Goal: Check status

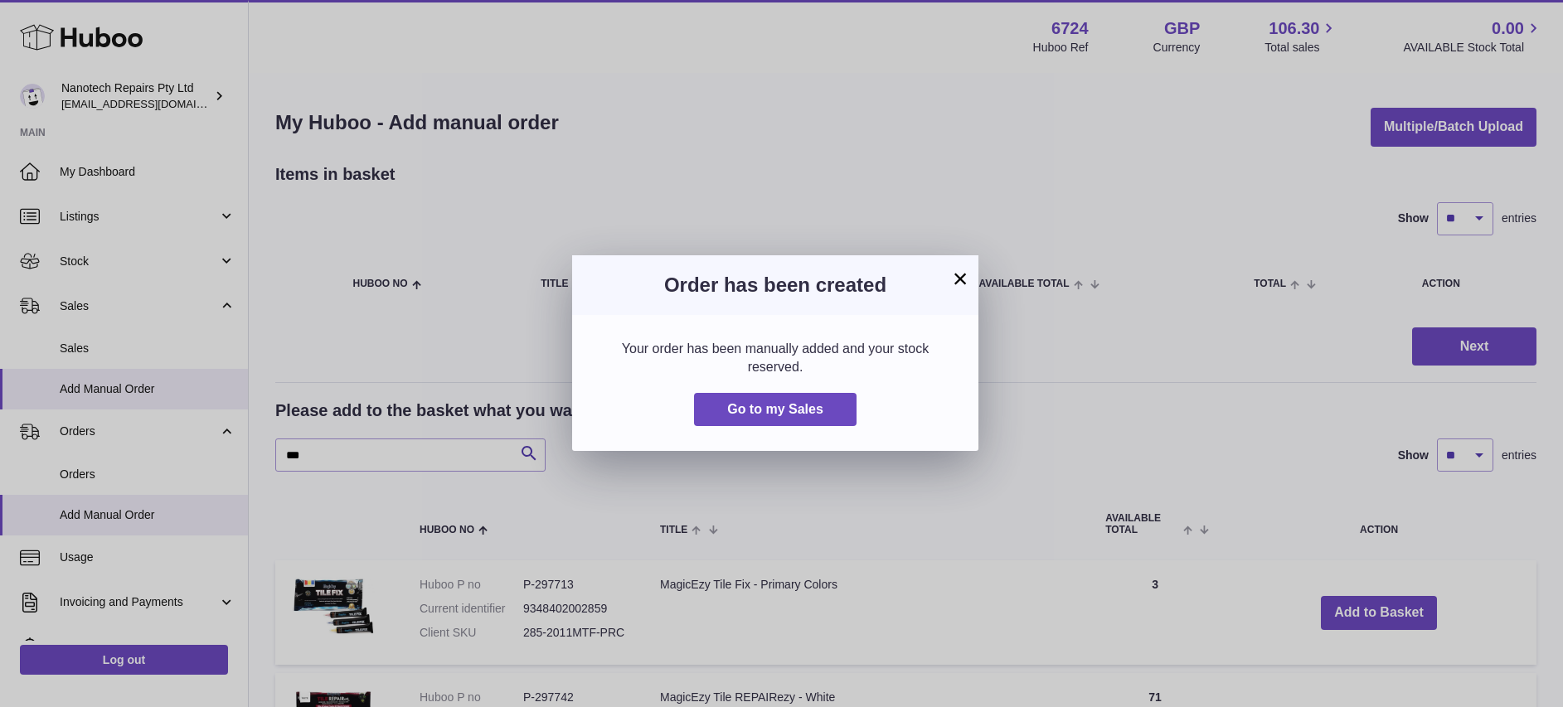
click at [106, 337] on div "× Order has been created Your order has been manually added and your stock rese…" at bounding box center [781, 353] width 1563 height 707
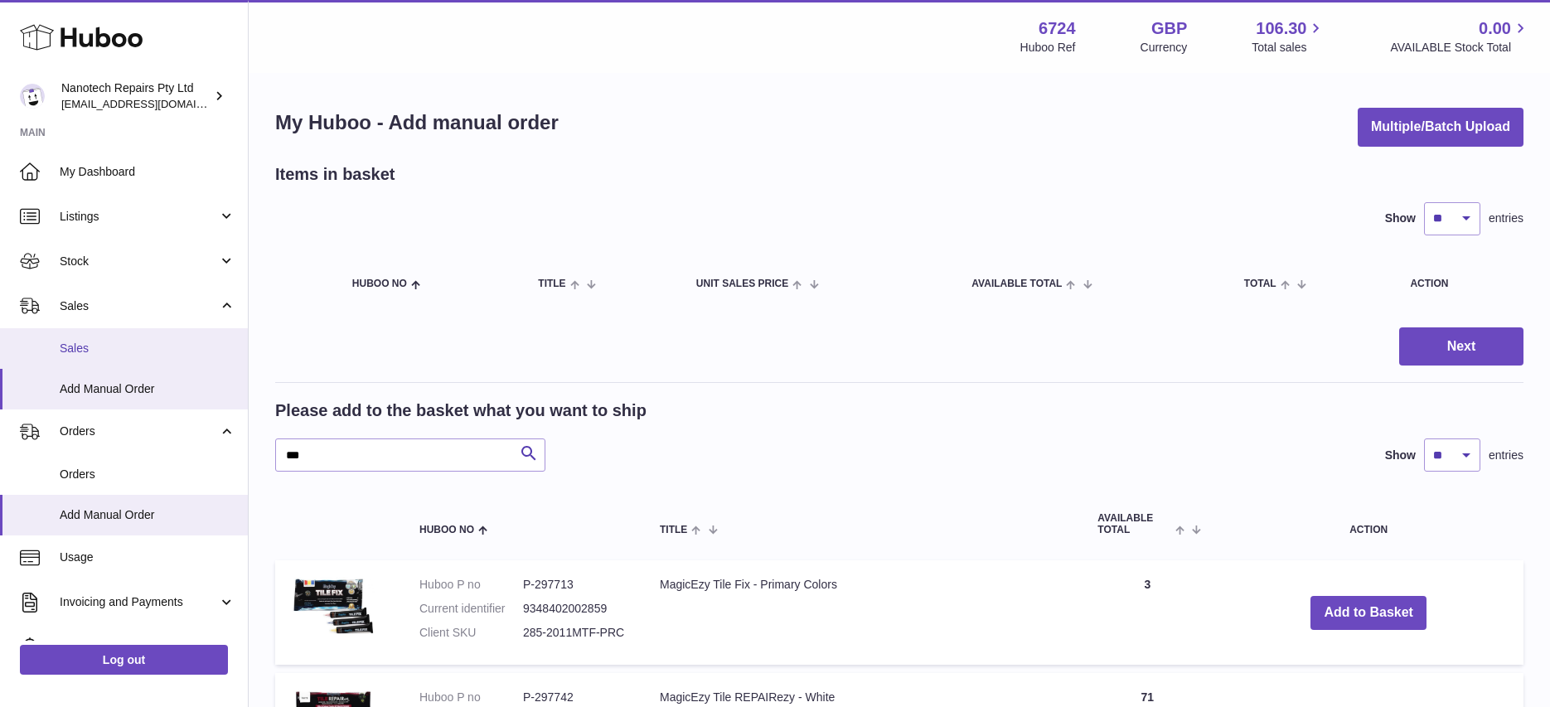
click at [99, 346] on span "Sales" at bounding box center [148, 349] width 176 height 16
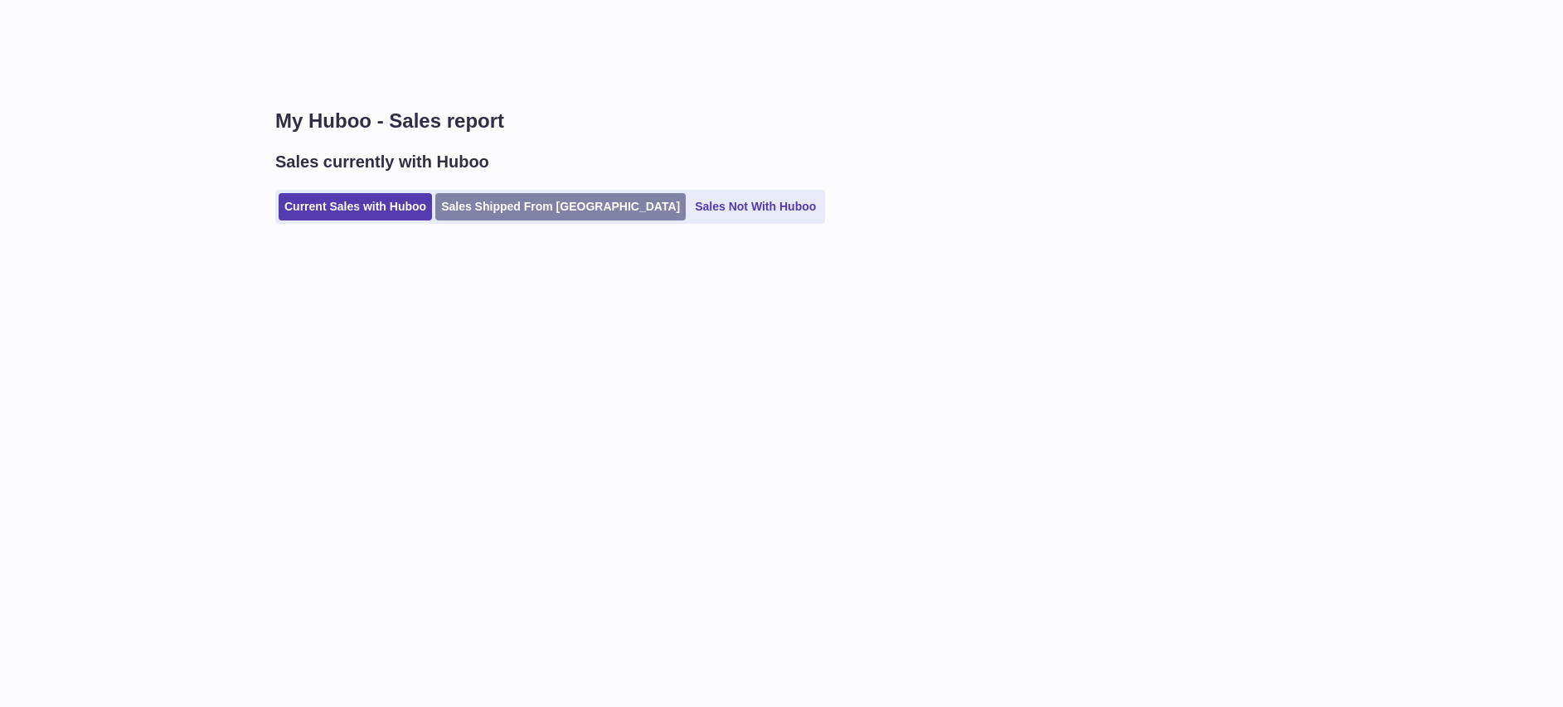
click at [510, 212] on link "Sales Shipped From Huboo" at bounding box center [560, 206] width 250 height 27
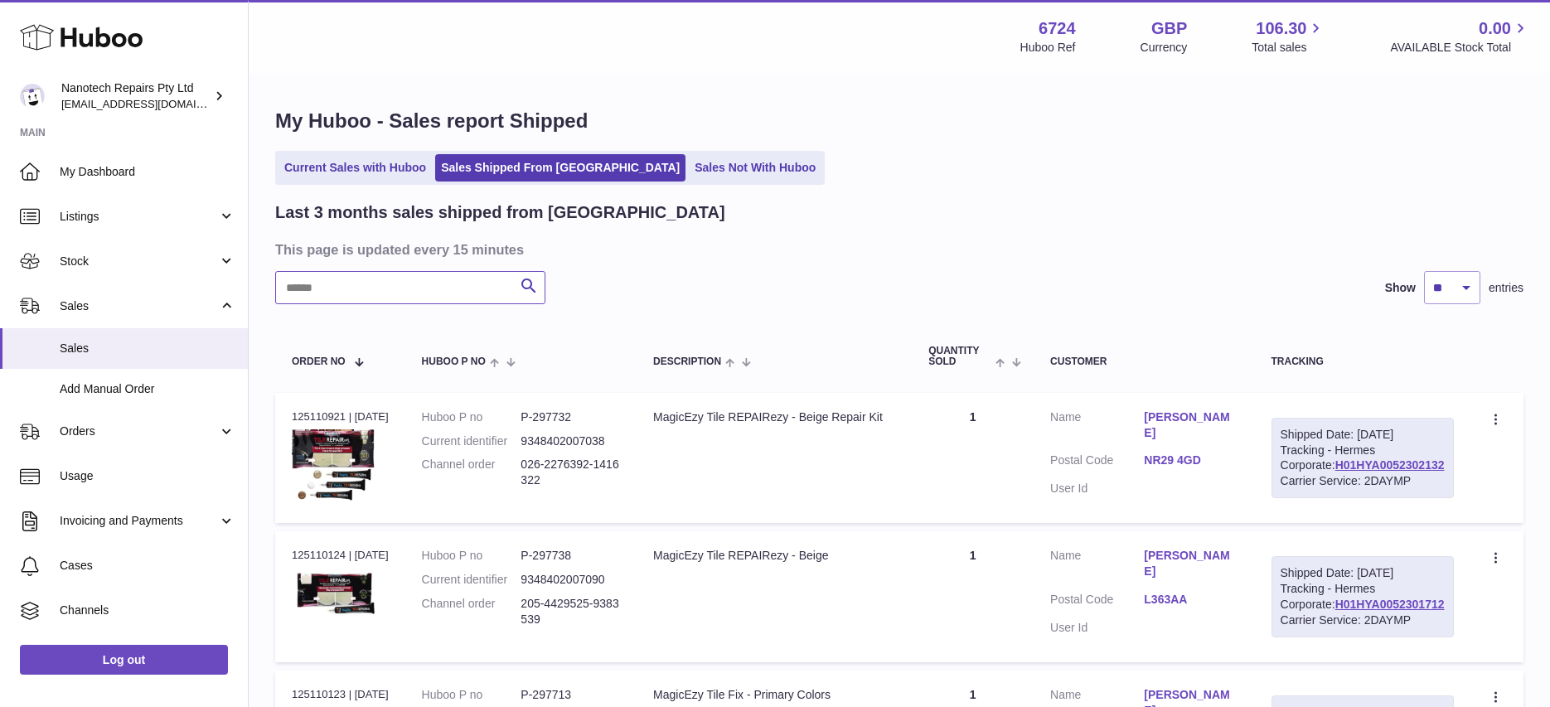
click at [410, 282] on input "text" at bounding box center [410, 287] width 270 height 33
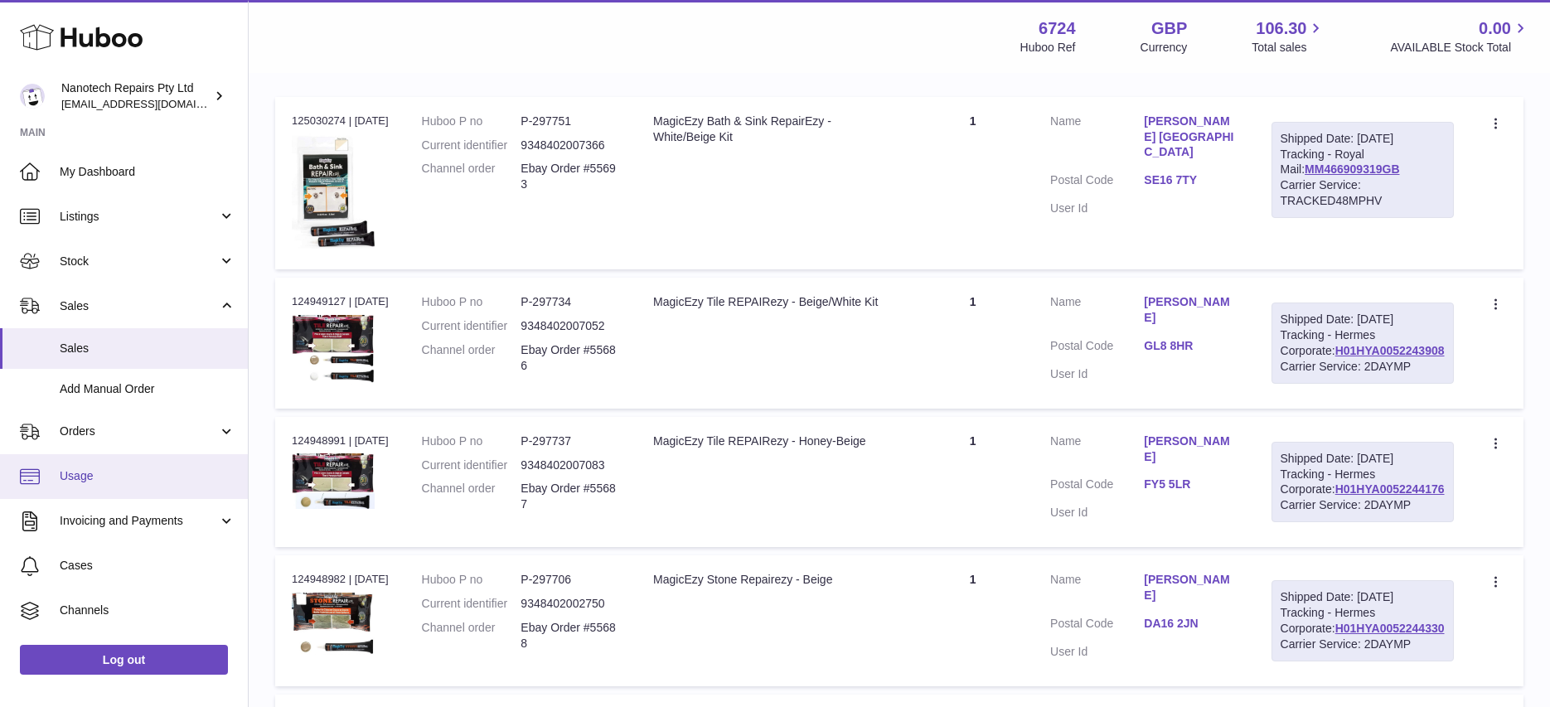
scroll to position [287, 0]
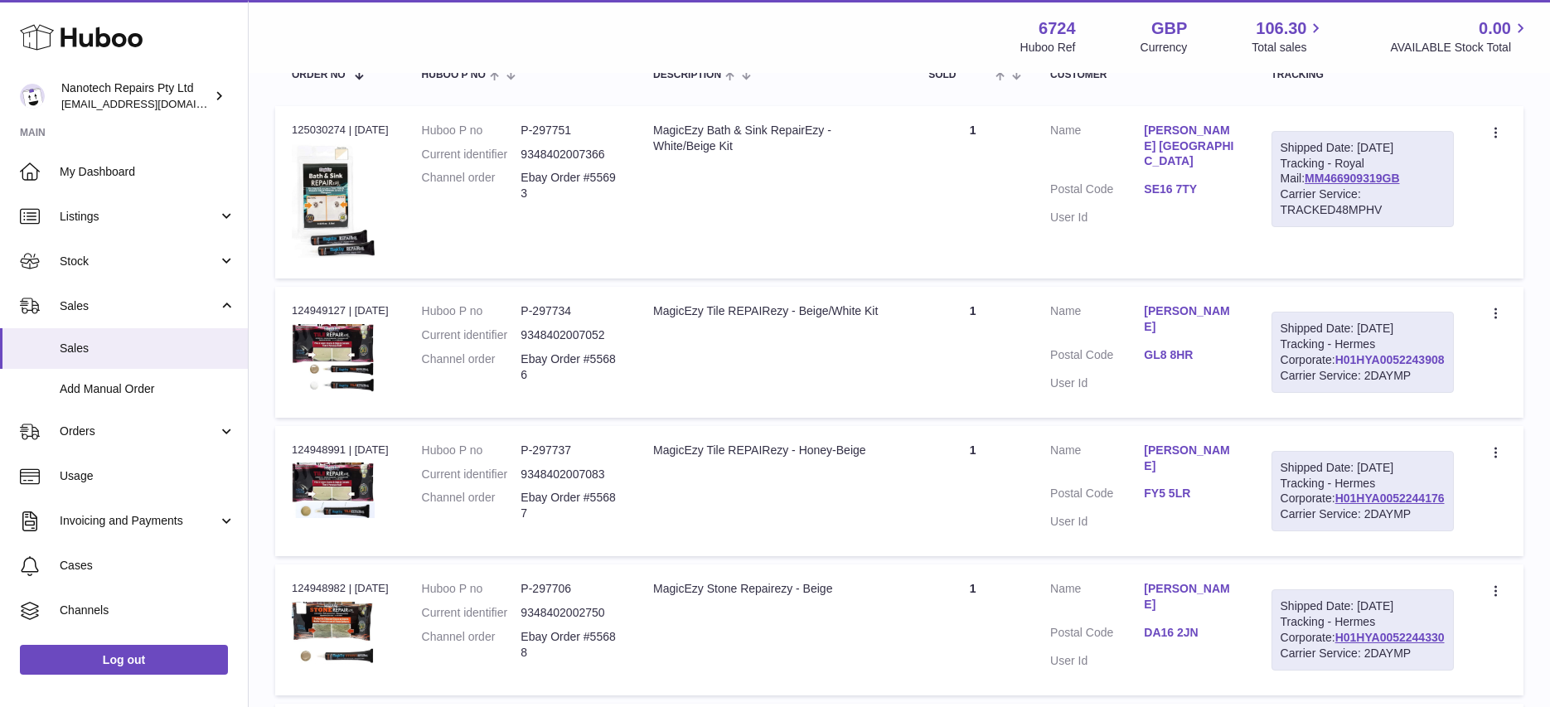
drag, startPoint x: 1425, startPoint y: 386, endPoint x: 1302, endPoint y: 395, distance: 123.0
click at [1302, 393] on div "Shipped Date: 19th Sep 2025 Tracking - Hermes Corporate: H01HYA0052243908 Carri…" at bounding box center [1363, 352] width 182 height 81
copy link "H01HYA0052243908"
drag, startPoint x: 1425, startPoint y: 559, endPoint x: 1303, endPoint y: 563, distance: 121.9
click at [1303, 532] on div "Shipped Date: 19th Sep 2025 Tracking - Hermes Corporate: H01HYA0052244176 Carri…" at bounding box center [1363, 491] width 182 height 81
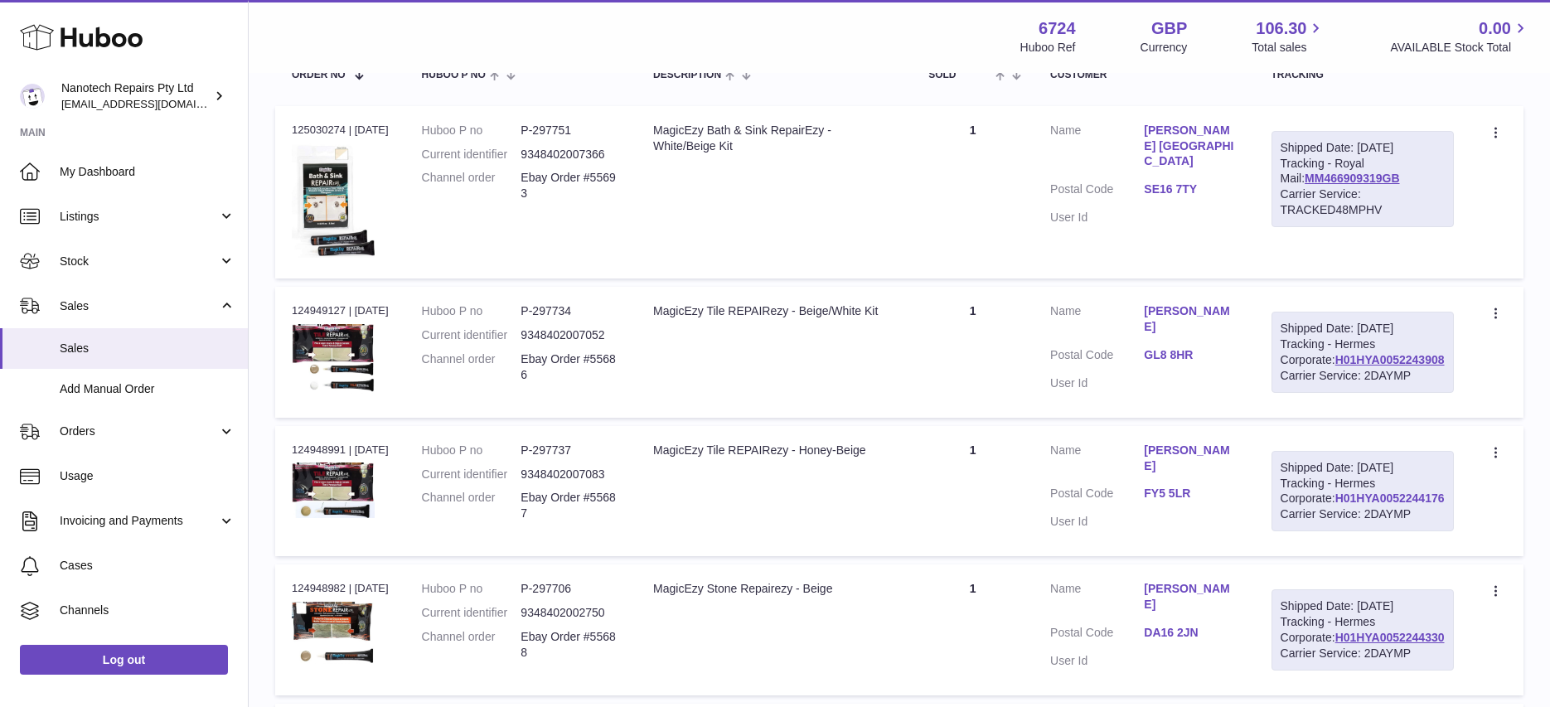
copy link "H01HYA0052244176"
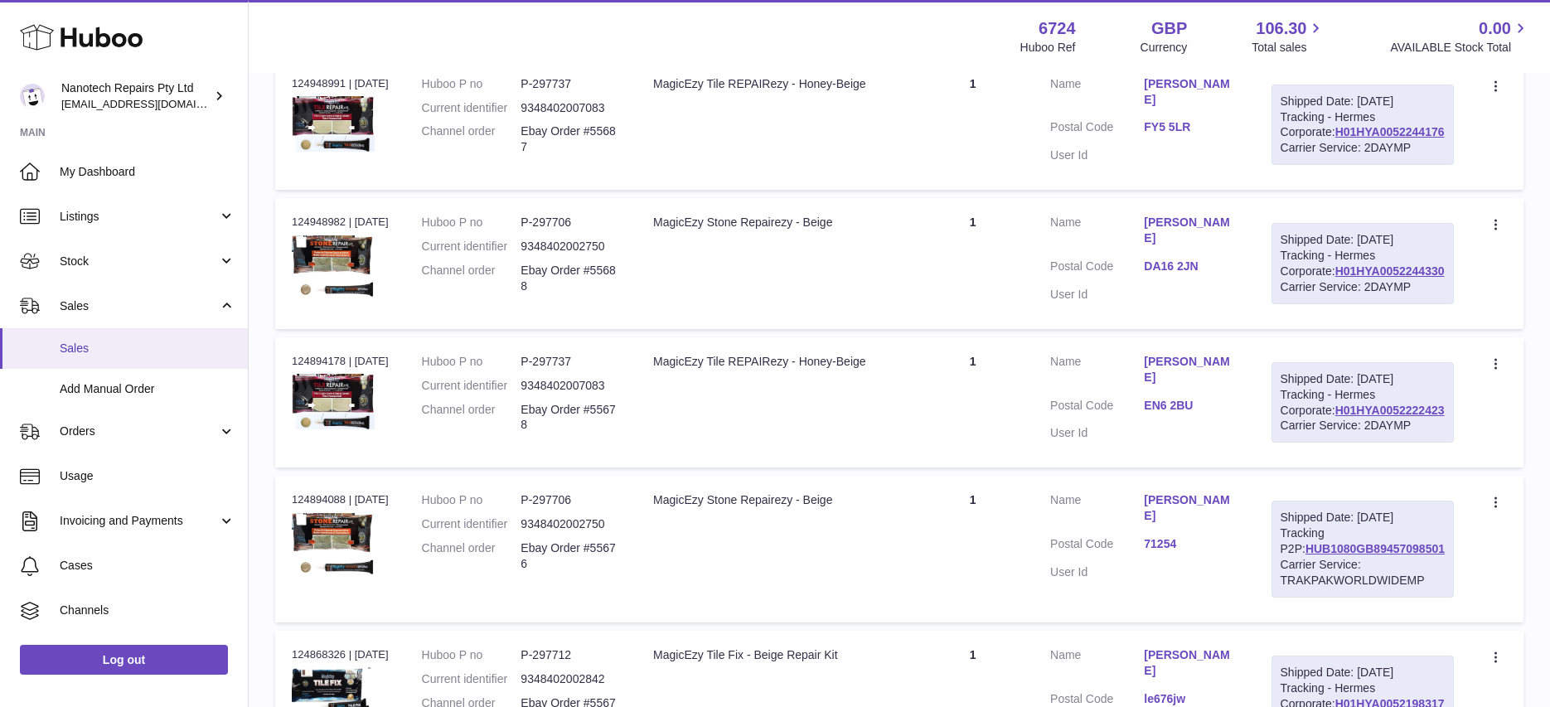
scroll to position [656, 0]
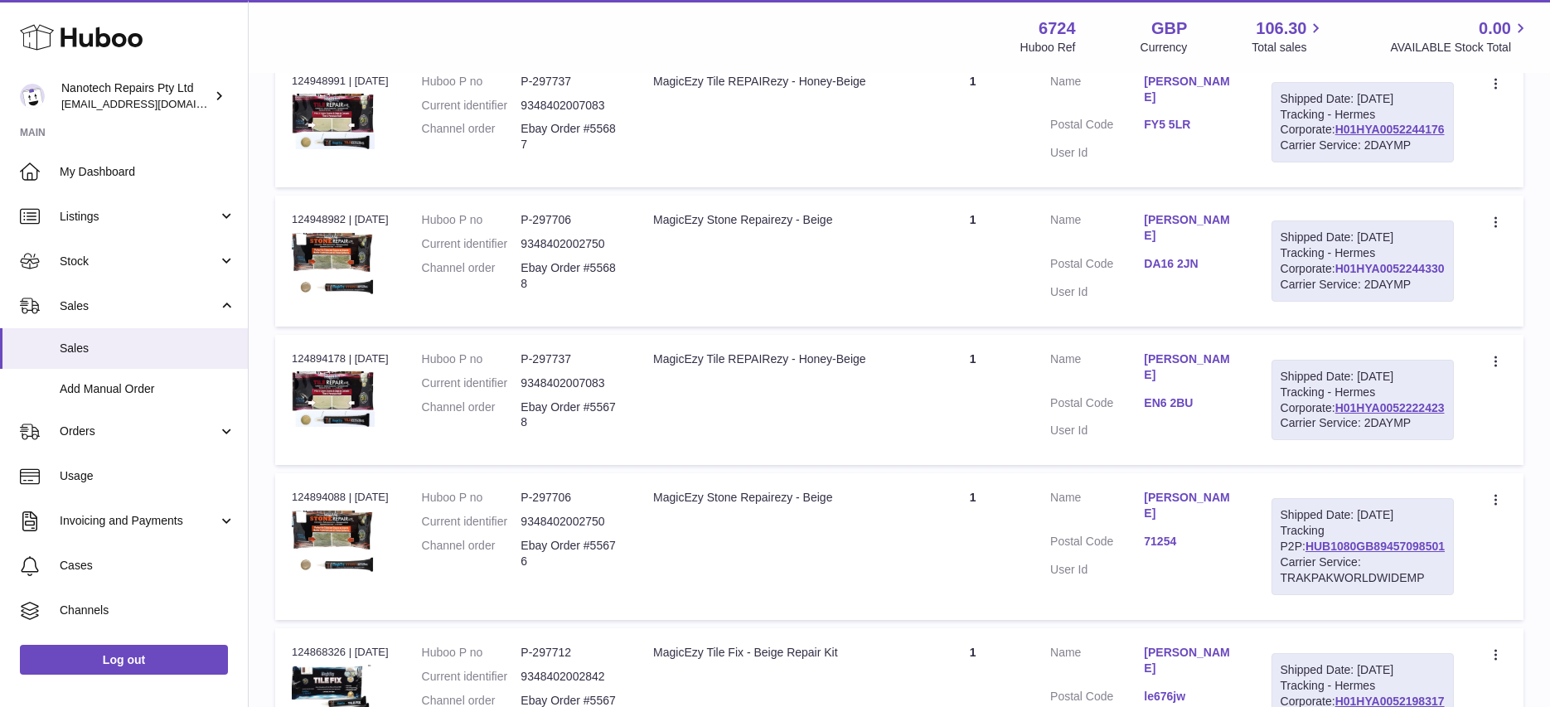
drag, startPoint x: 1427, startPoint y: 364, endPoint x: 1302, endPoint y: 360, distance: 125.2
click at [1302, 302] on div "Shipped Date: 19th Sep 2025 Tracking - Hermes Corporate: H01HYA0052244330 Carri…" at bounding box center [1363, 261] width 182 height 81
copy link "H01HYA0052244330"
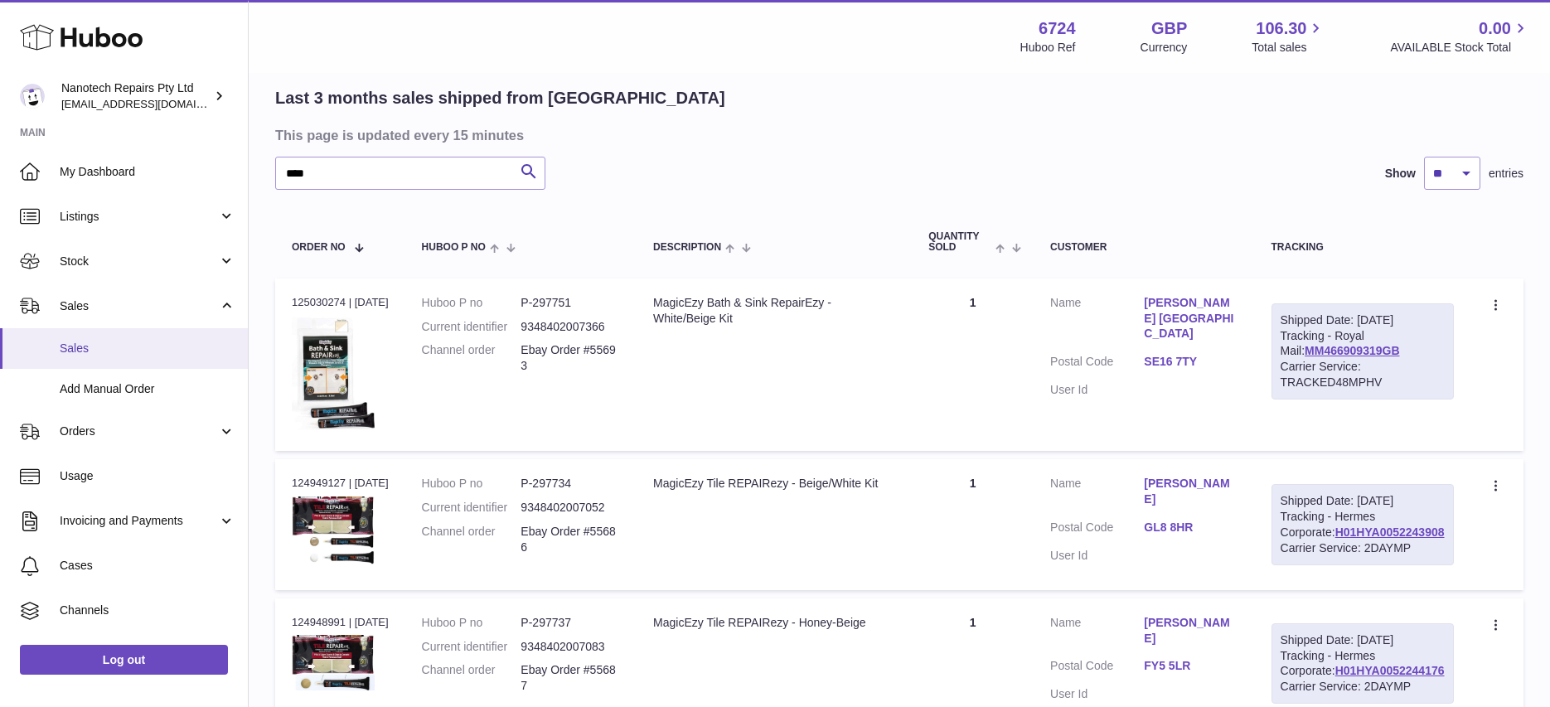
scroll to position [105, 0]
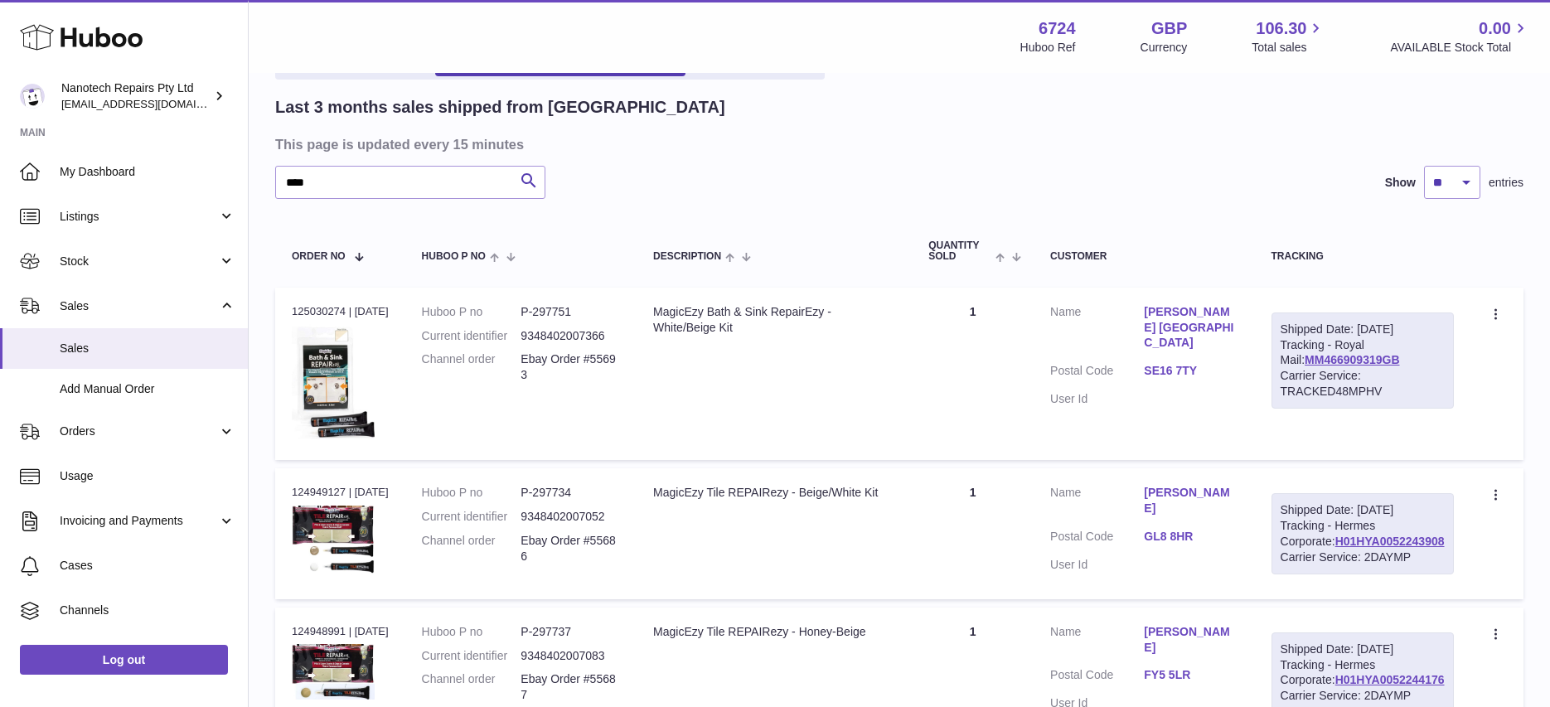
drag, startPoint x: 1413, startPoint y: 373, endPoint x: 1296, endPoint y: 376, distance: 116.1
click at [1296, 376] on div "Shipped Date: 20th Sep 2025 Tracking - Royal Mail: MM466909319GB Carrier Servic…" at bounding box center [1363, 361] width 182 height 96
copy link "MM466909319GB"
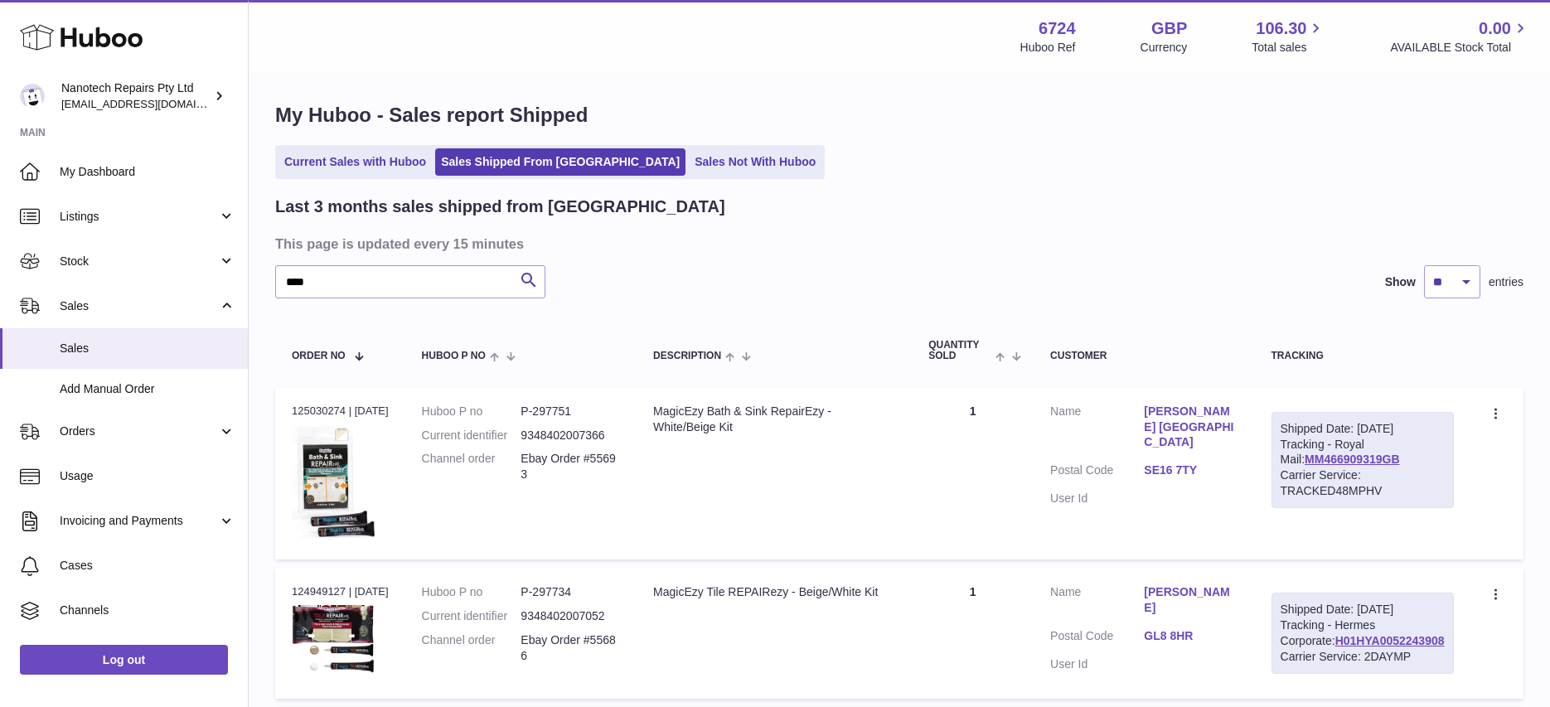
scroll to position [0, 0]
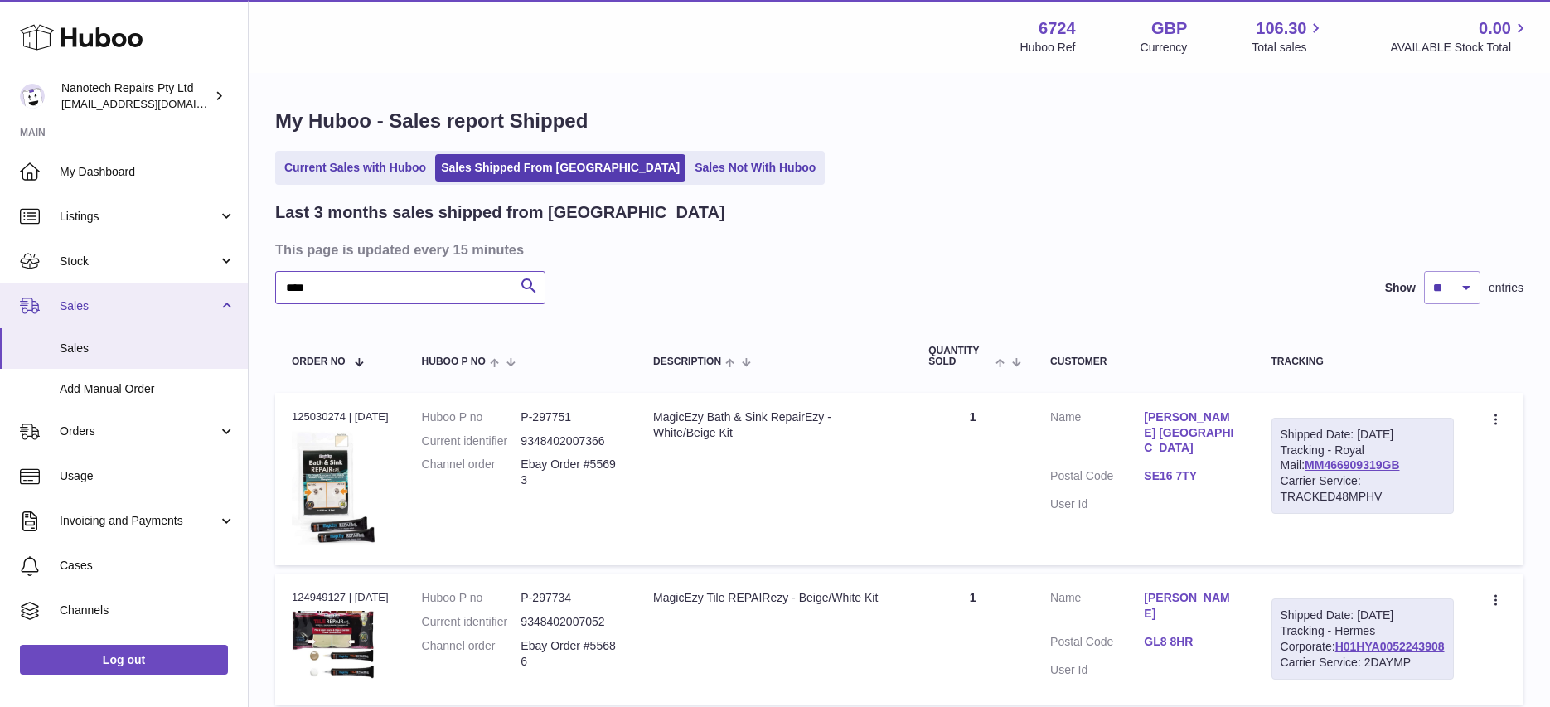
drag, startPoint x: 389, startPoint y: 285, endPoint x: 242, endPoint y: 284, distance: 146.7
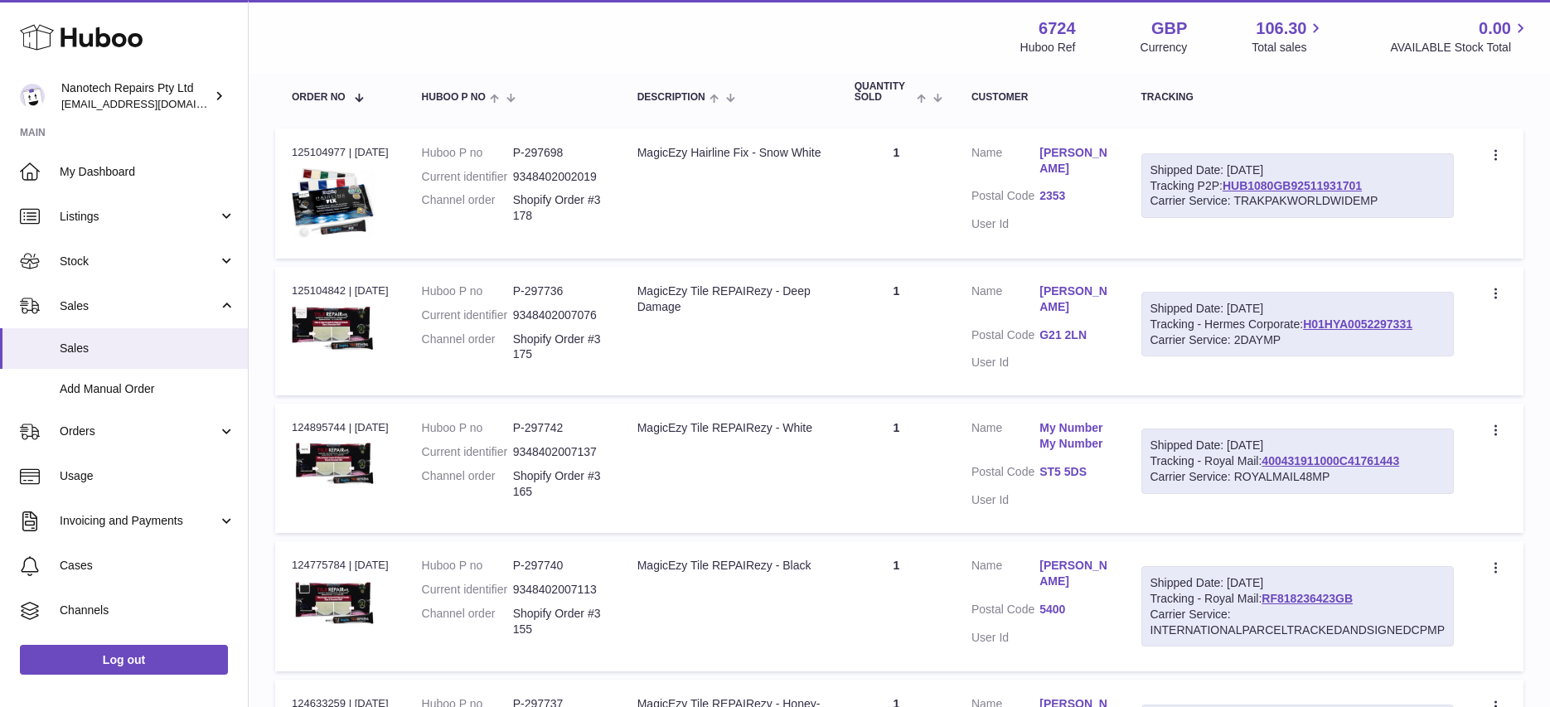
scroll to position [265, 0]
type input "****"
click at [1439, 477] on div "Shipped Date: 18th Sep 2025 Tracking - Royal Mail: 400431911000C41761443 Carrie…" at bounding box center [1297, 460] width 313 height 65
drag, startPoint x: 1427, startPoint y: 481, endPoint x: 1265, endPoint y: 481, distance: 162.5
click at [1265, 481] on div "Shipped Date: 18th Sep 2025 Tracking - Royal Mail: 400431911000C41761443 Carrie…" at bounding box center [1297, 460] width 313 height 65
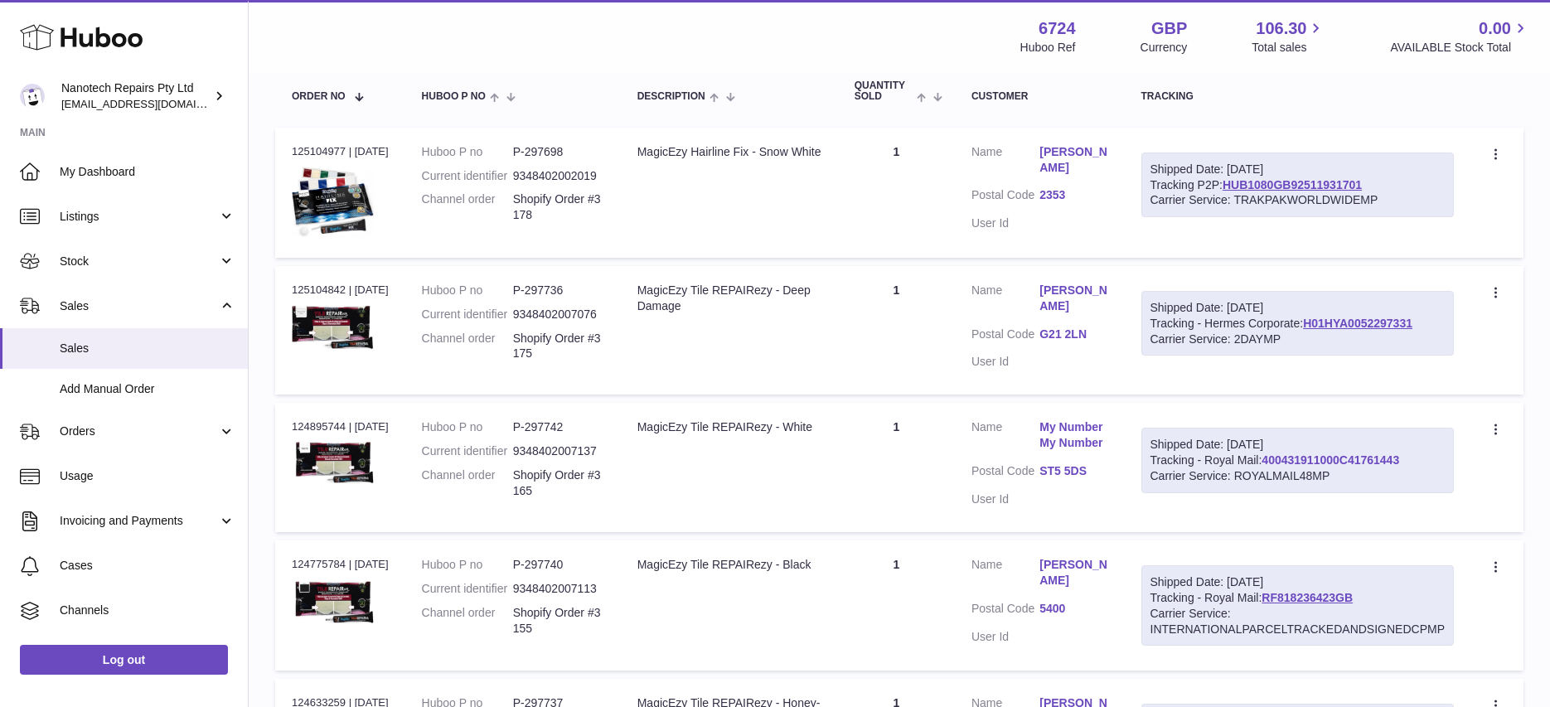
copy link "400431911000C41761443"
click at [1438, 346] on div "Carrier Service: 2DAYMP" at bounding box center [1298, 340] width 295 height 16
drag, startPoint x: 1440, startPoint y: 330, endPoint x: 1307, endPoint y: 334, distance: 132.7
click at [1307, 334] on div "Shipped Date: 21st Sep 2025 Tracking - Hermes Corporate: H01HYA0052297331 Carri…" at bounding box center [1297, 323] width 313 height 65
copy link "H01HYA0052297331"
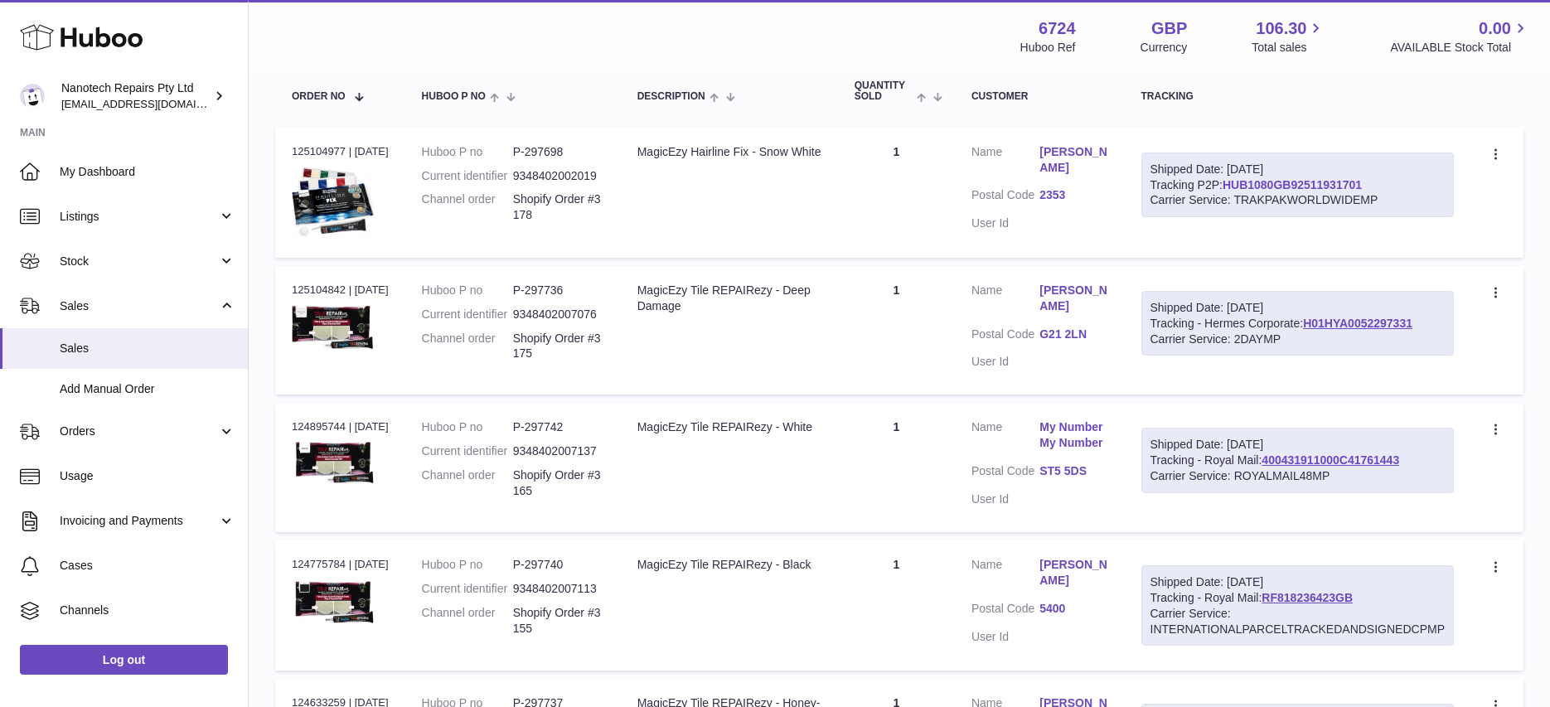
drag, startPoint x: 1389, startPoint y: 178, endPoint x: 1234, endPoint y: 182, distance: 155.1
click at [1229, 182] on div "Shipped Date: 21st Sep 2025 Tracking P2P: HUB1080GB92511931701 Carrier Service:…" at bounding box center [1297, 185] width 313 height 65
copy link "HUB1080GB92511931701"
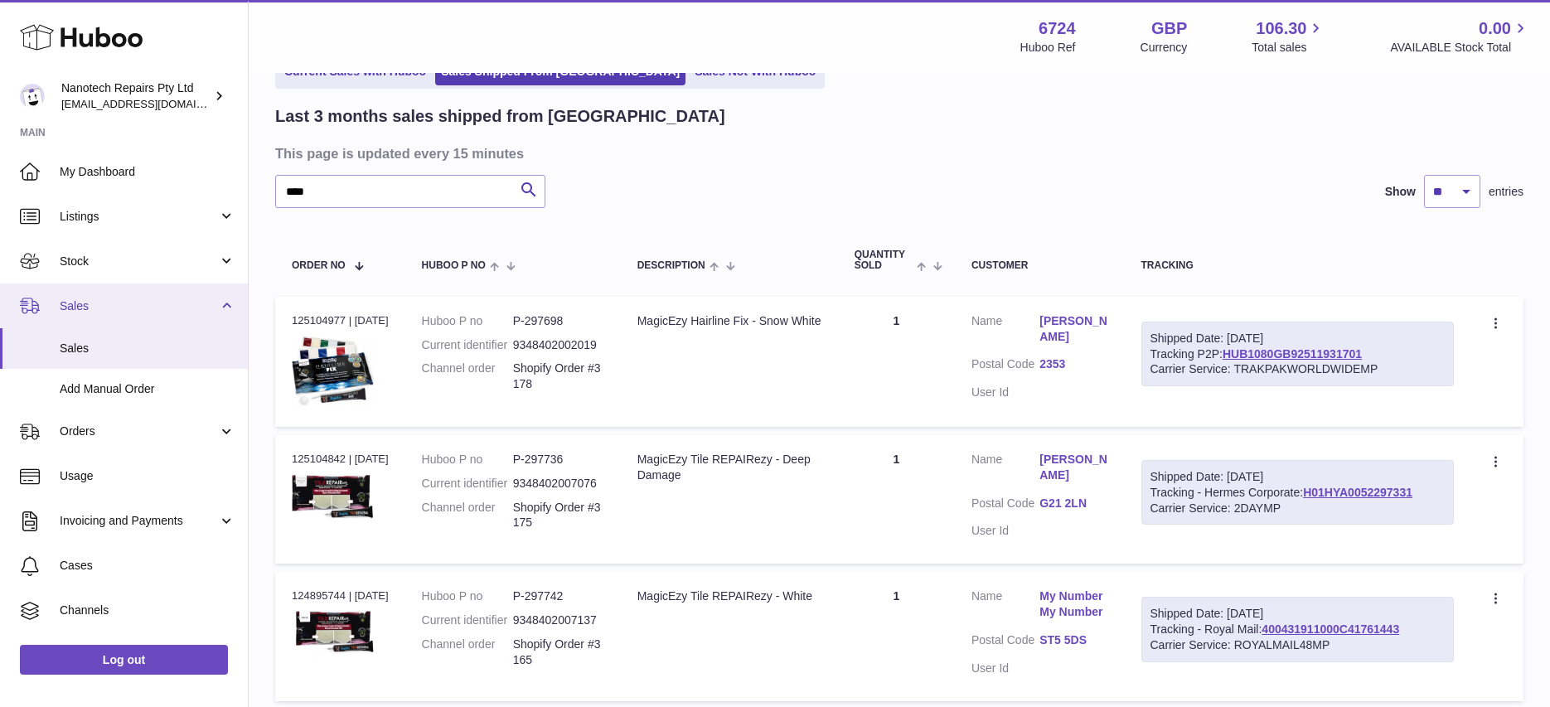
scroll to position [0, 0]
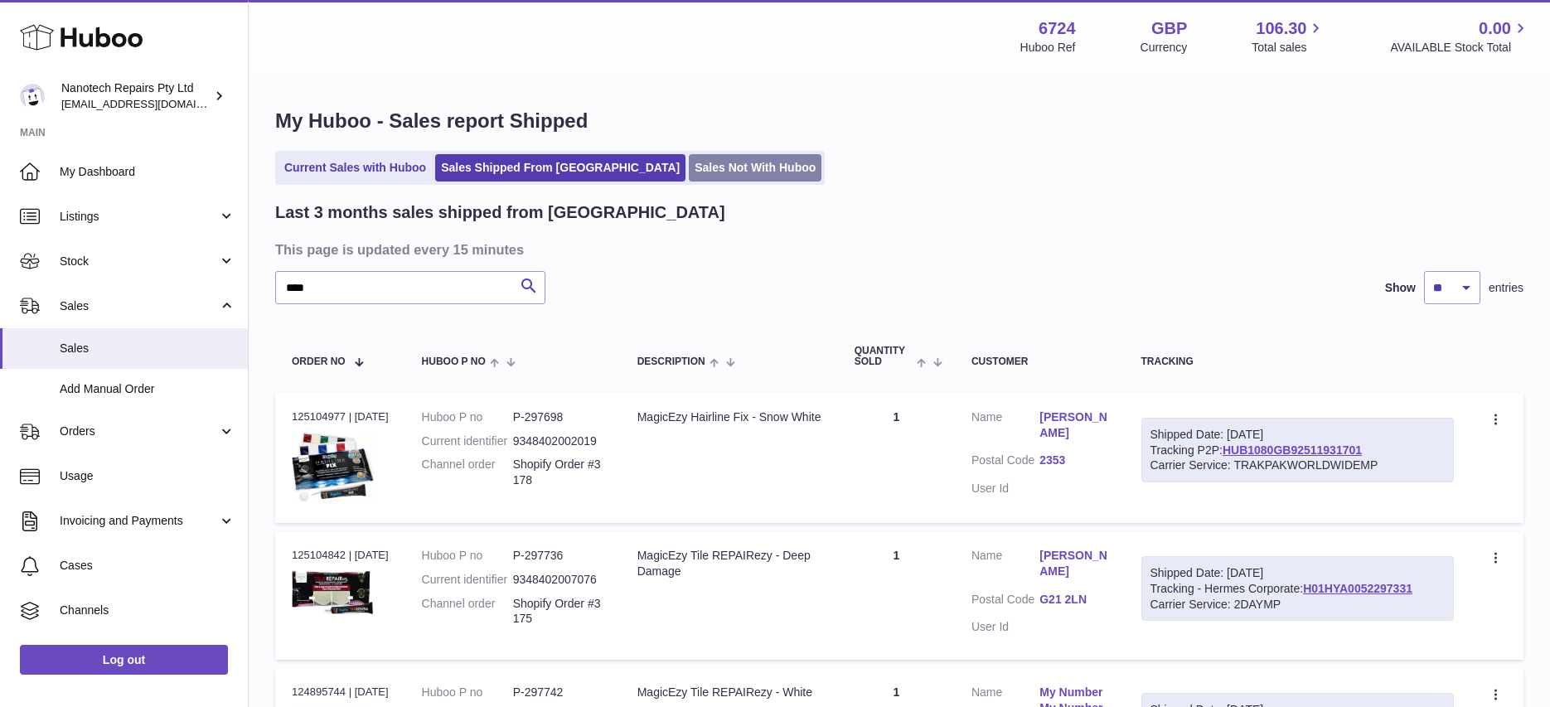
click at [705, 167] on link "Sales Not With Huboo" at bounding box center [755, 167] width 133 height 27
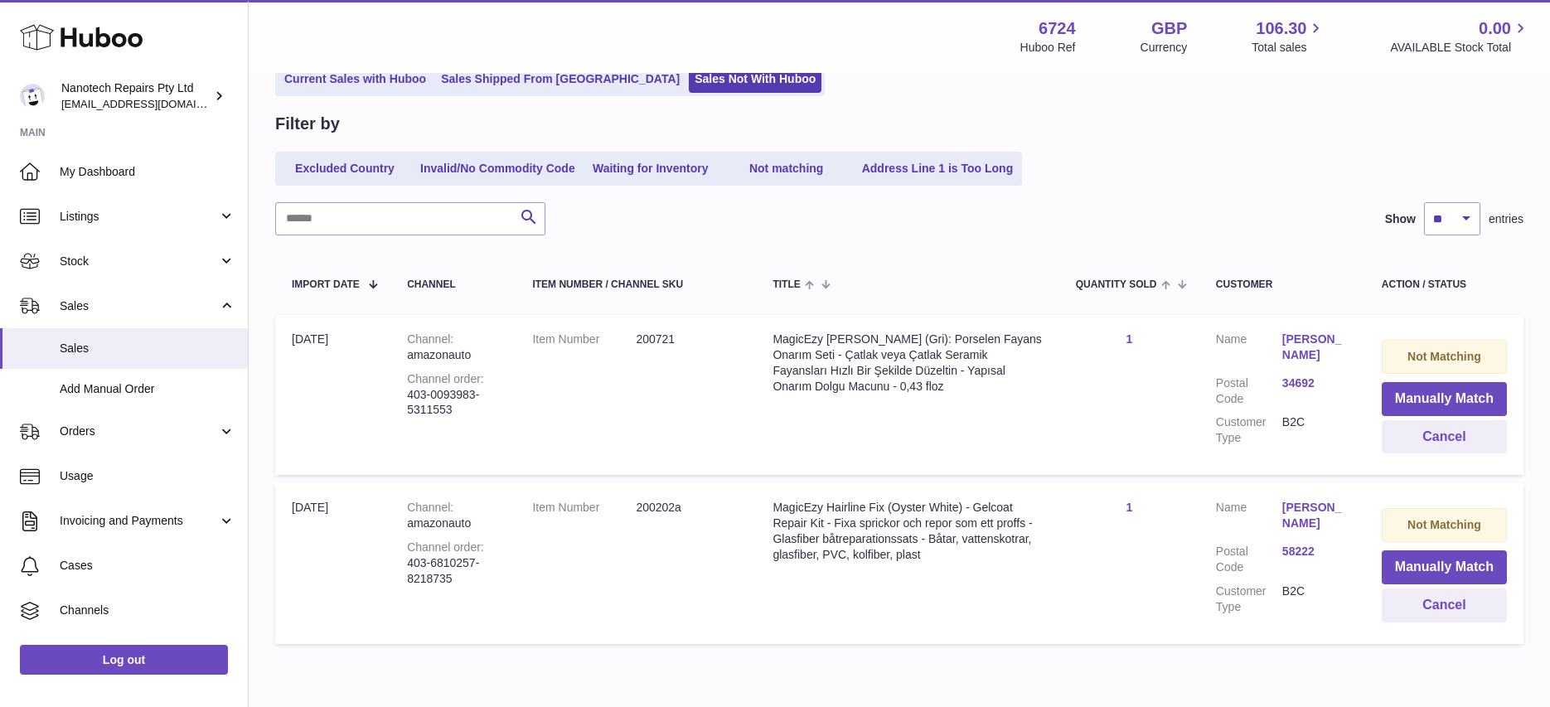
scroll to position [99, 0]
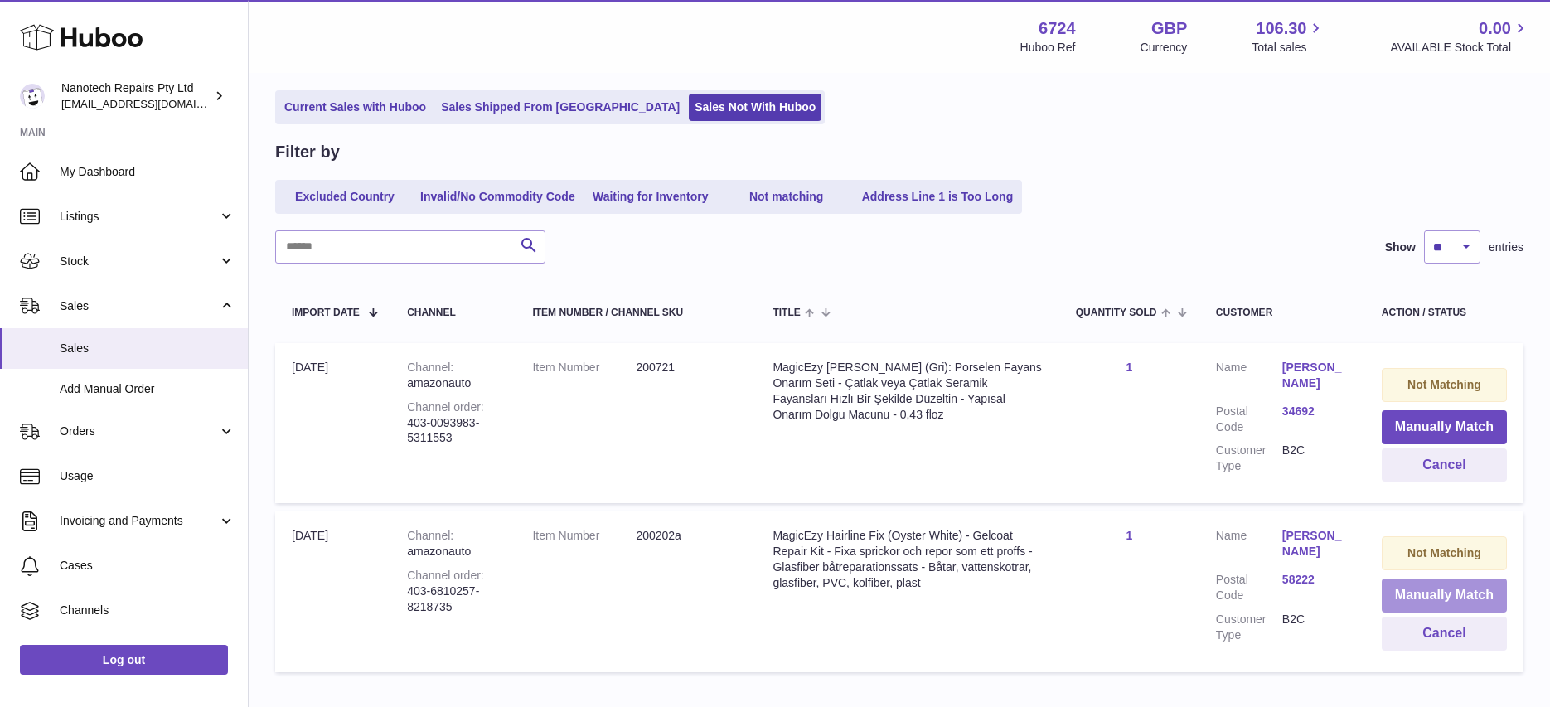
click at [1449, 595] on button "Manually Match" at bounding box center [1444, 596] width 125 height 34
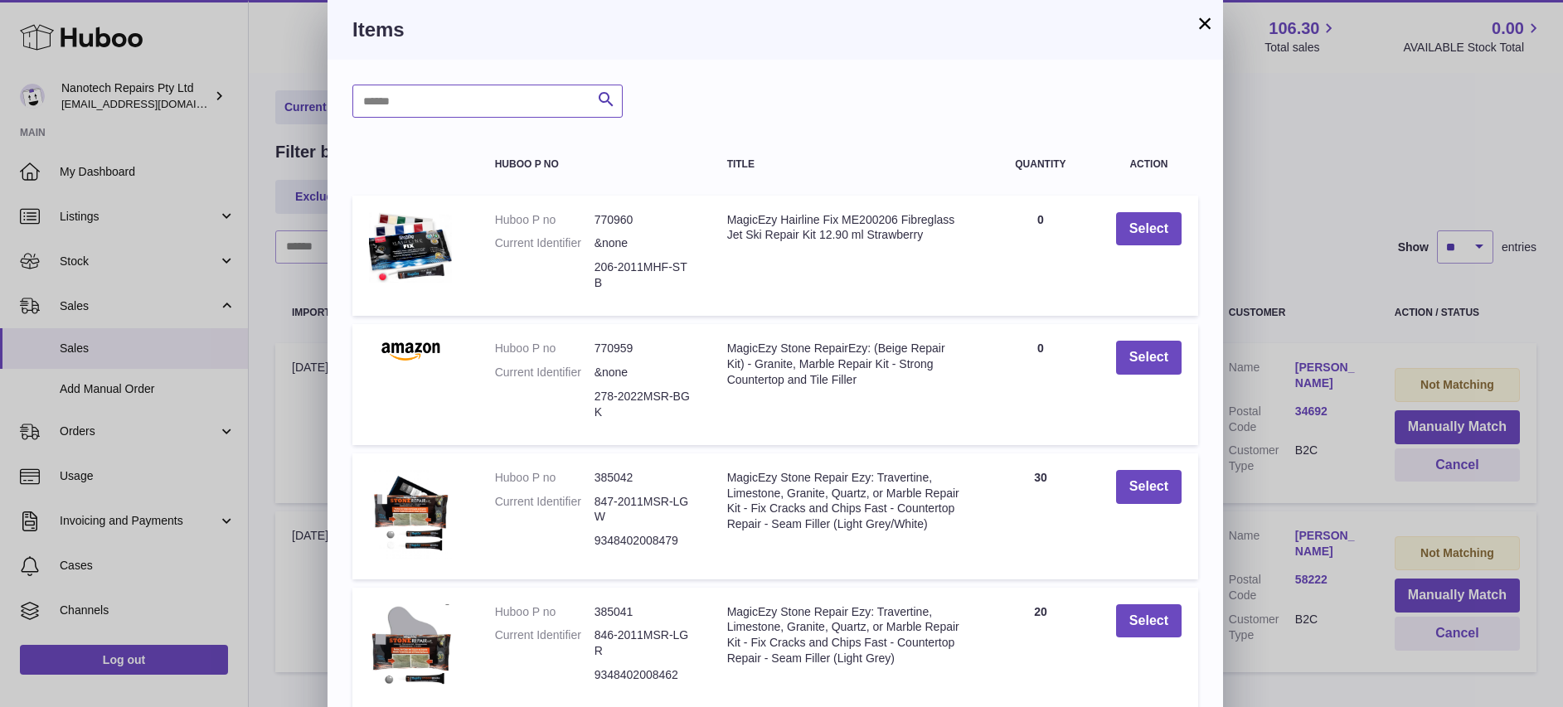
click at [399, 100] on input "text" at bounding box center [487, 101] width 270 height 33
type input "***"
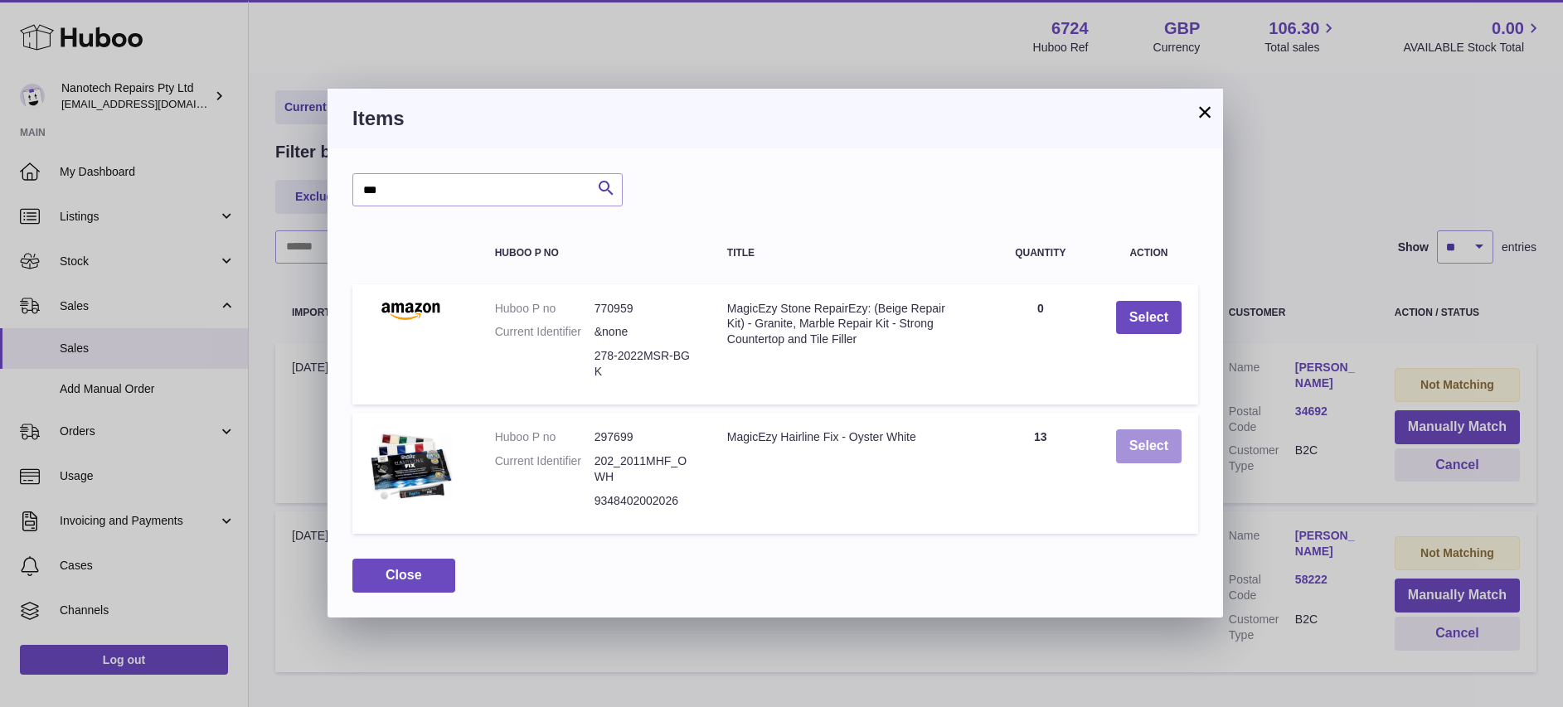
click at [1161, 453] on button "Select" at bounding box center [1148, 446] width 65 height 34
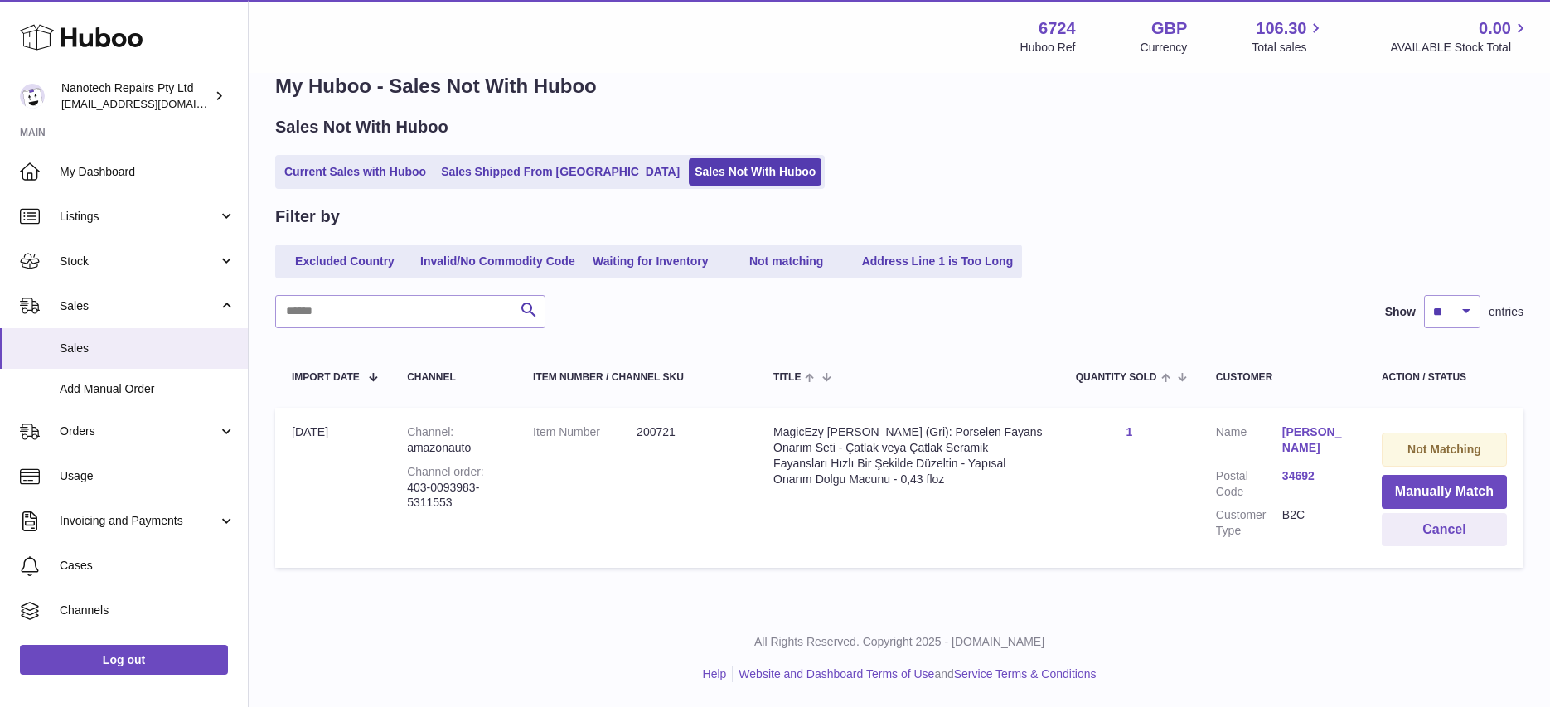
scroll to position [35, 0]
click at [1441, 495] on button "Manually Match" at bounding box center [1444, 492] width 125 height 34
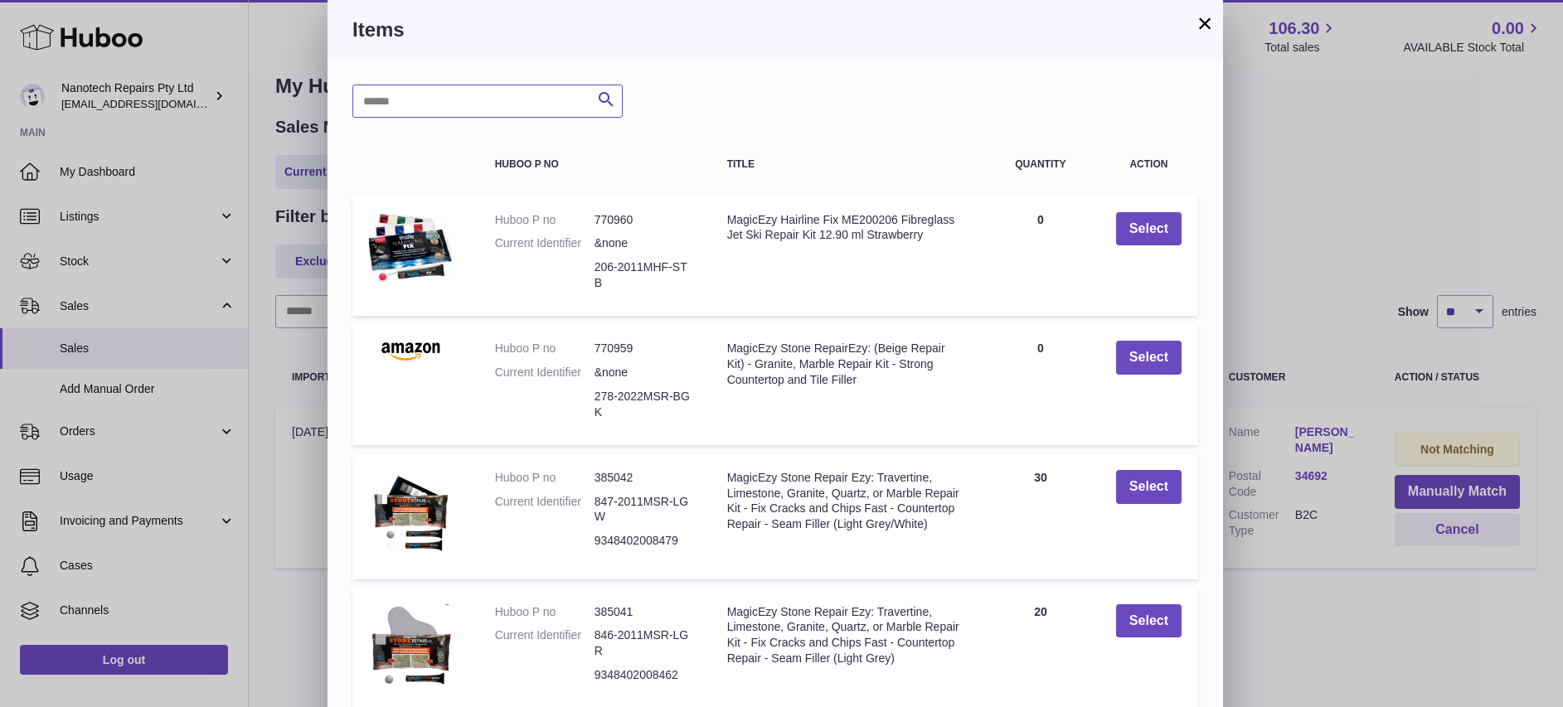
click at [432, 94] on input "text" at bounding box center [487, 101] width 270 height 33
type input "***"
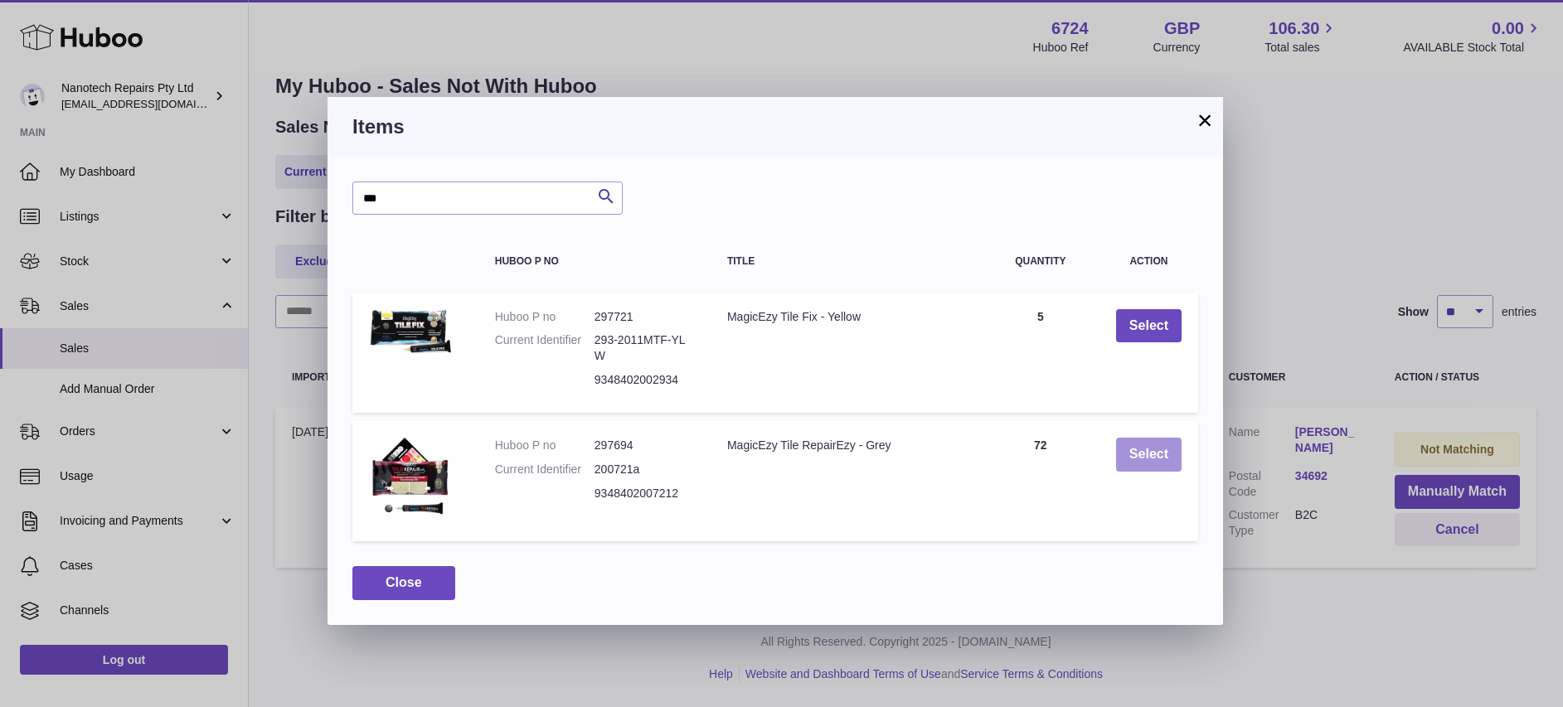
click at [1162, 458] on button "Select" at bounding box center [1148, 455] width 65 height 34
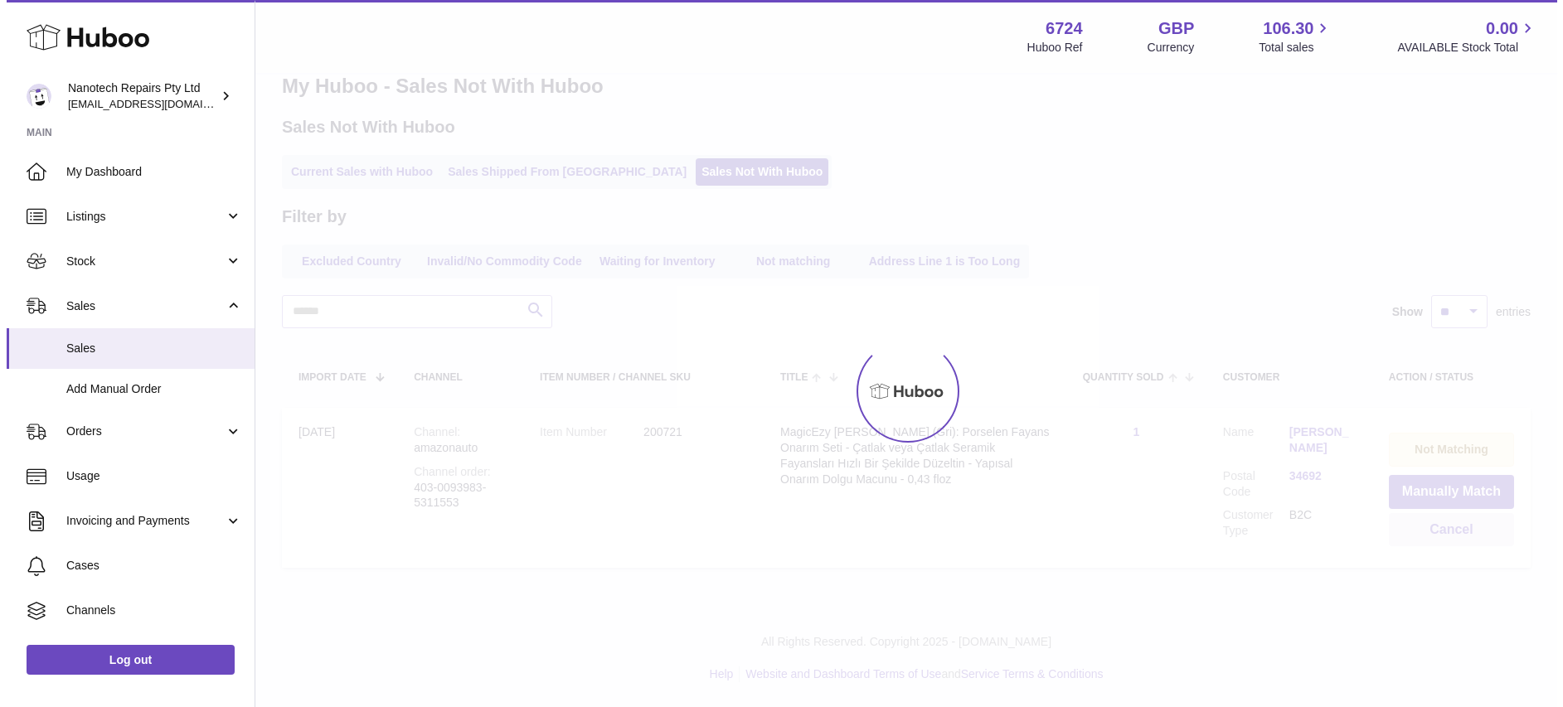
scroll to position [0, 0]
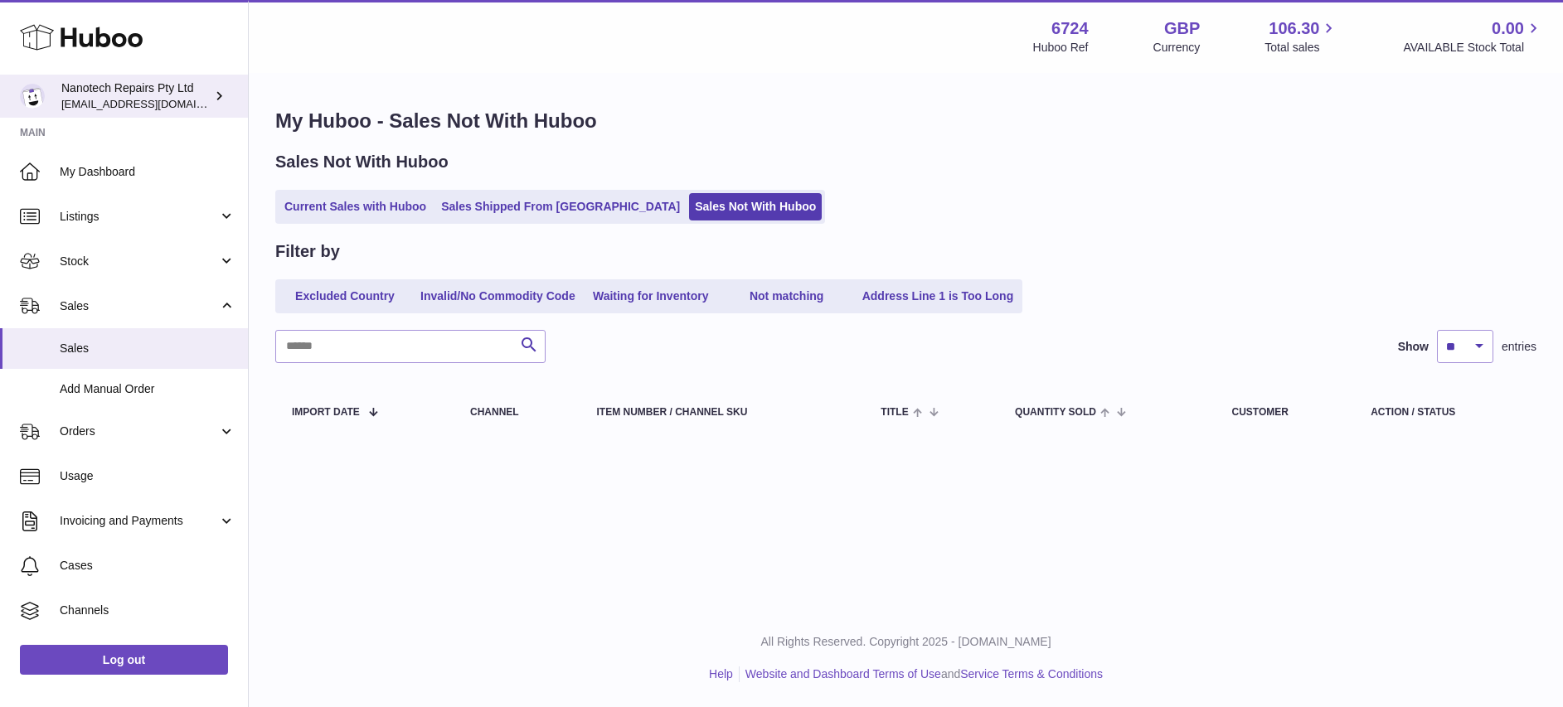
click at [119, 101] on span "[EMAIL_ADDRESS][DOMAIN_NAME]" at bounding box center [152, 103] width 182 height 13
